Goal: Task Accomplishment & Management: Use online tool/utility

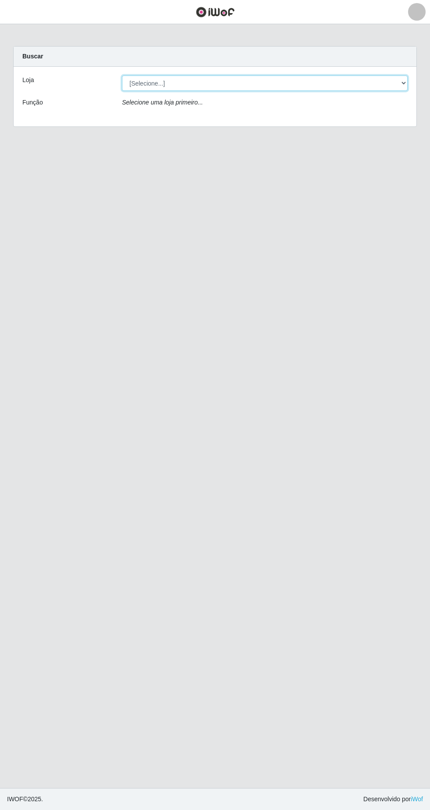
click at [396, 77] on select "[Selecione...] SuperFácil Atacado - [GEOGRAPHIC_DATA]" at bounding box center [265, 82] width 286 height 15
select select "503"
click at [122, 75] on select "[Selecione...] SuperFácil Atacado - [GEOGRAPHIC_DATA]" at bounding box center [265, 82] width 286 height 15
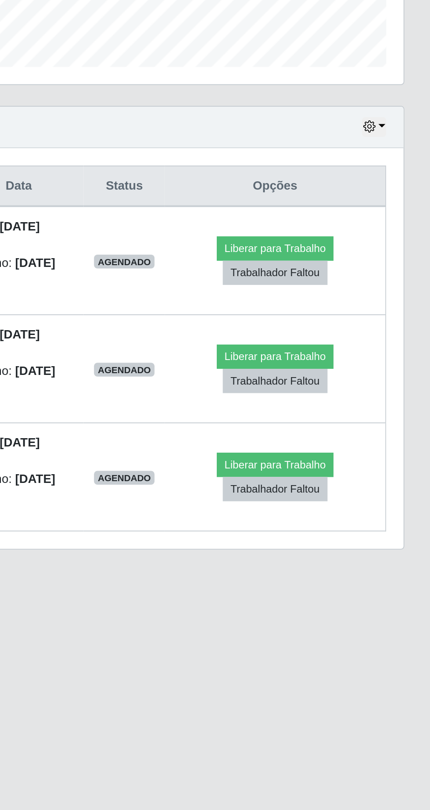
scroll to position [7, 0]
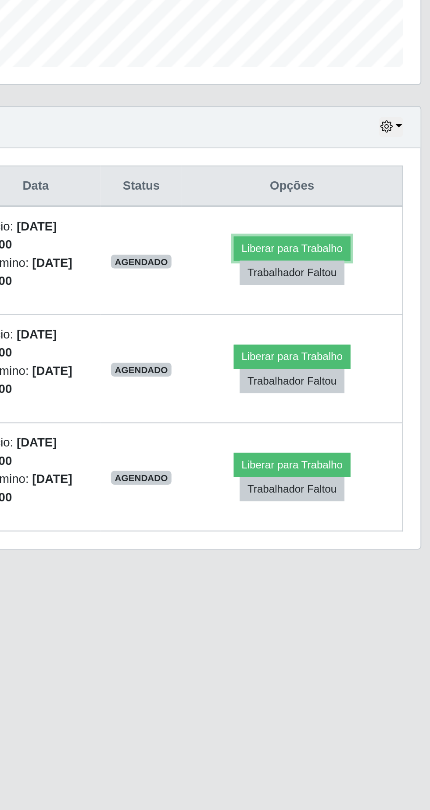
click at [373, 400] on button "Liberar para Trabalho" at bounding box center [351, 406] width 59 height 12
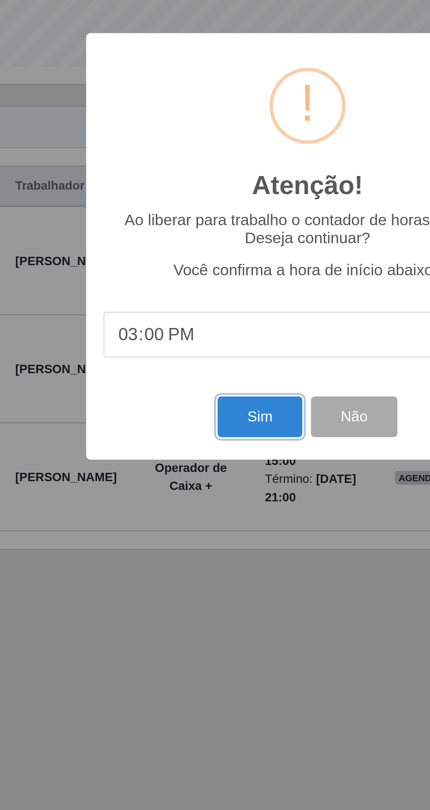
click at [200, 491] on button "Sim" at bounding box center [190, 491] width 43 height 21
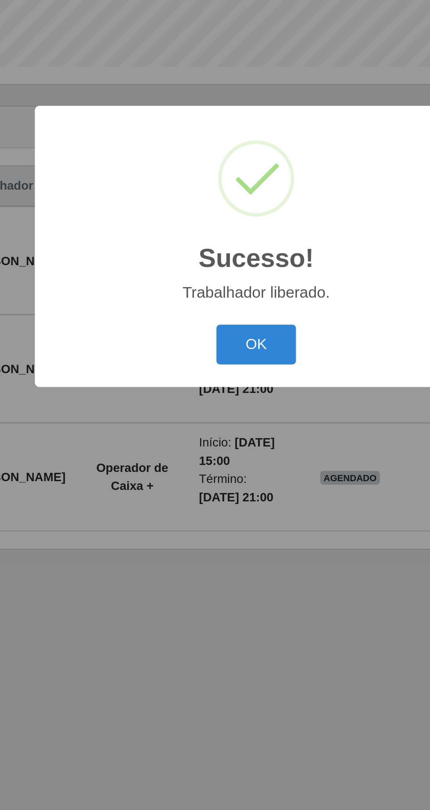
click at [213, 454] on button "OK" at bounding box center [215, 454] width 41 height 21
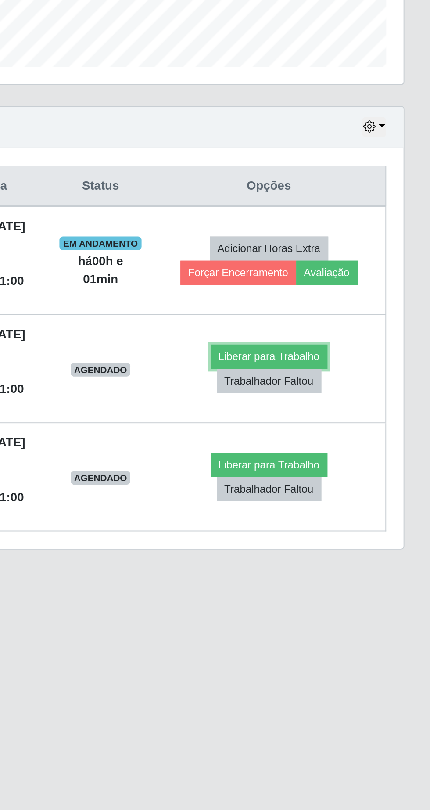
click at [369, 455] on button "Liberar para Trabalho" at bounding box center [348, 461] width 59 height 12
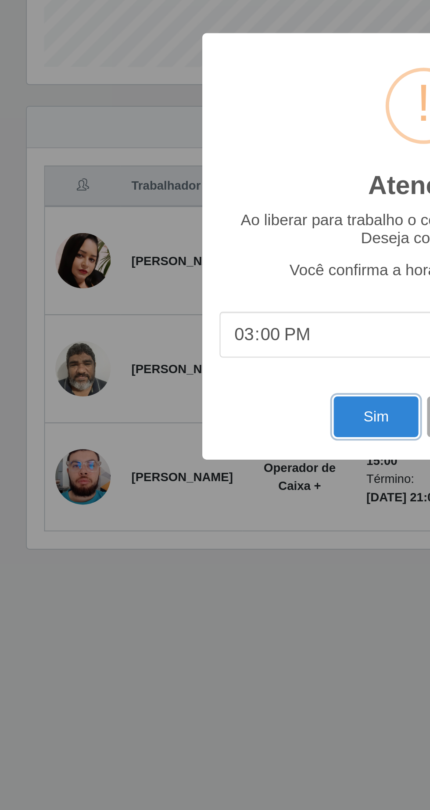
click at [190, 499] on button "Sim" at bounding box center [190, 491] width 43 height 21
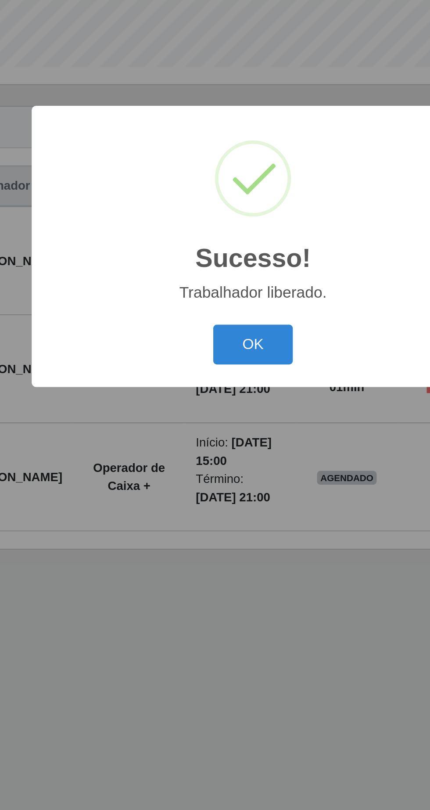
click at [226, 460] on button "OK" at bounding box center [215, 454] width 41 height 21
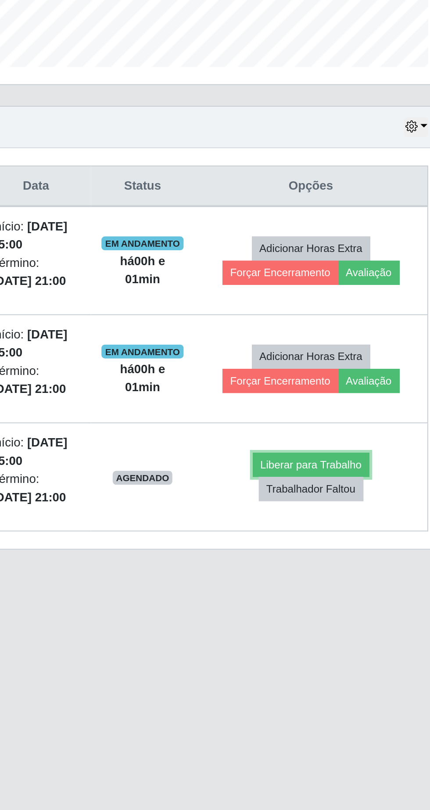
click at [362, 509] on button "Liberar para Trabalho" at bounding box center [348, 515] width 59 height 12
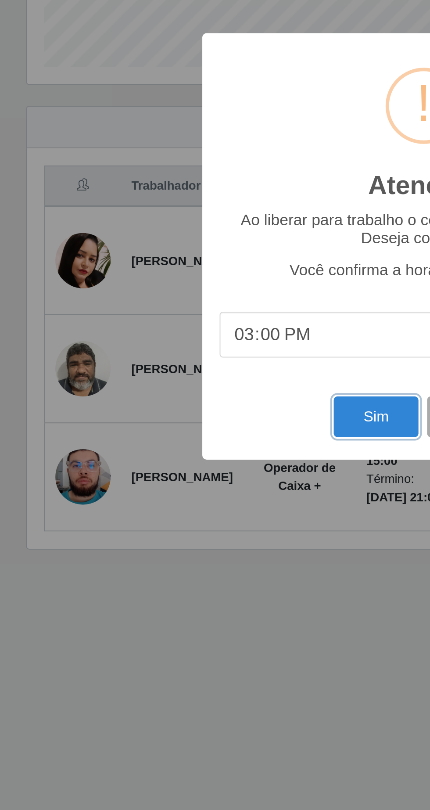
click at [182, 491] on button "Sim" at bounding box center [190, 491] width 43 height 21
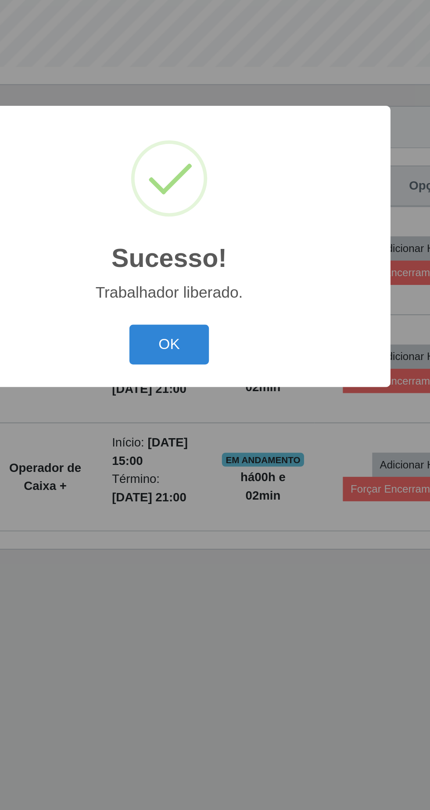
click at [226, 457] on button "OK" at bounding box center [215, 454] width 41 height 21
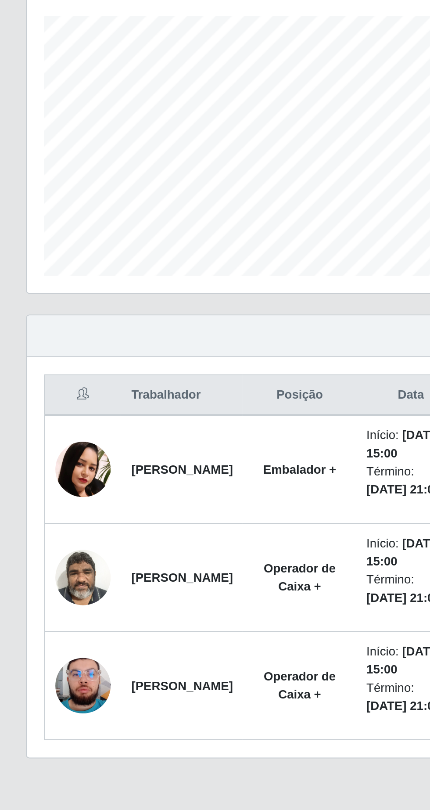
scroll to position [0, 0]
